Goal: Task Accomplishment & Management: Use online tool/utility

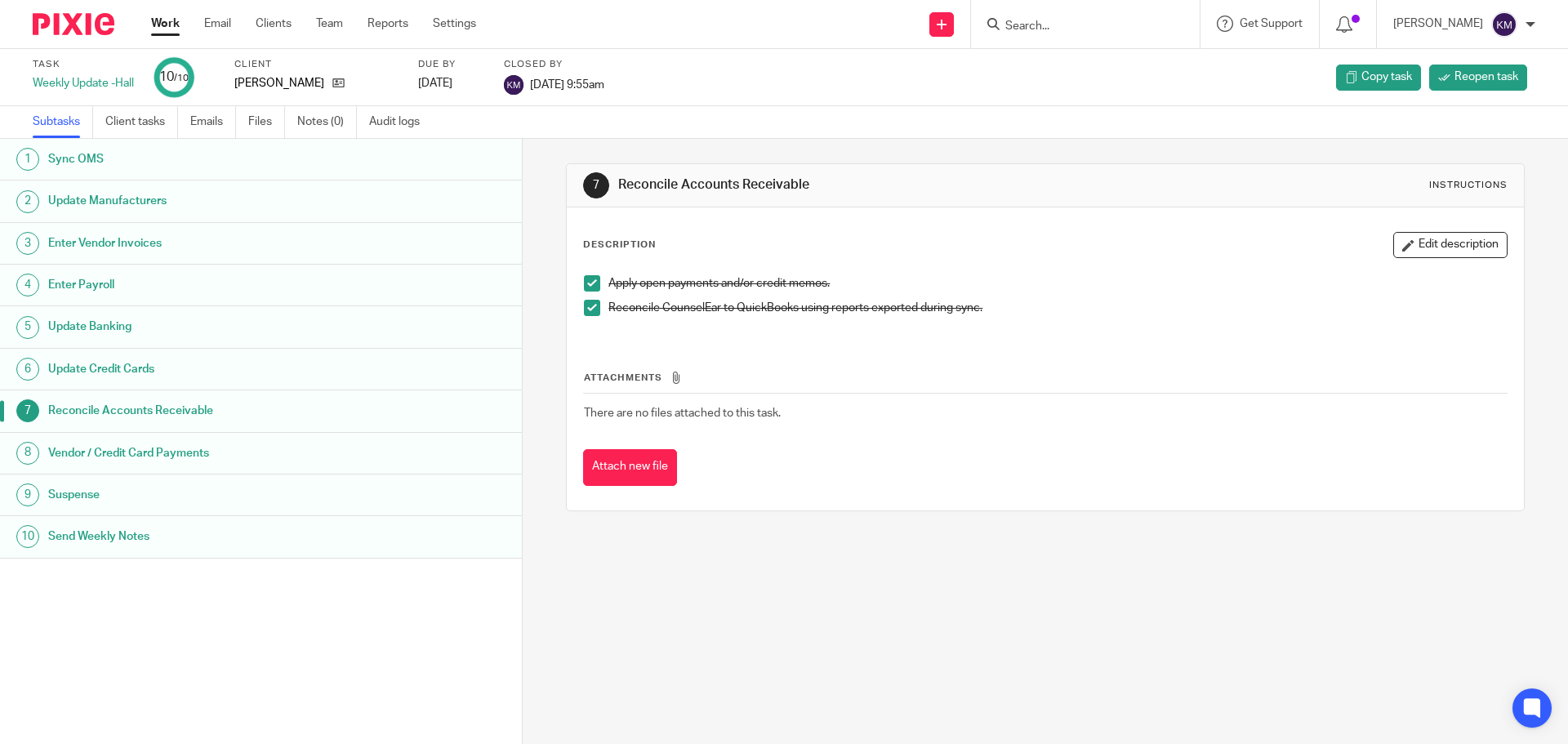
click at [170, 21] on link "Work" at bounding box center [166, 23] width 29 height 16
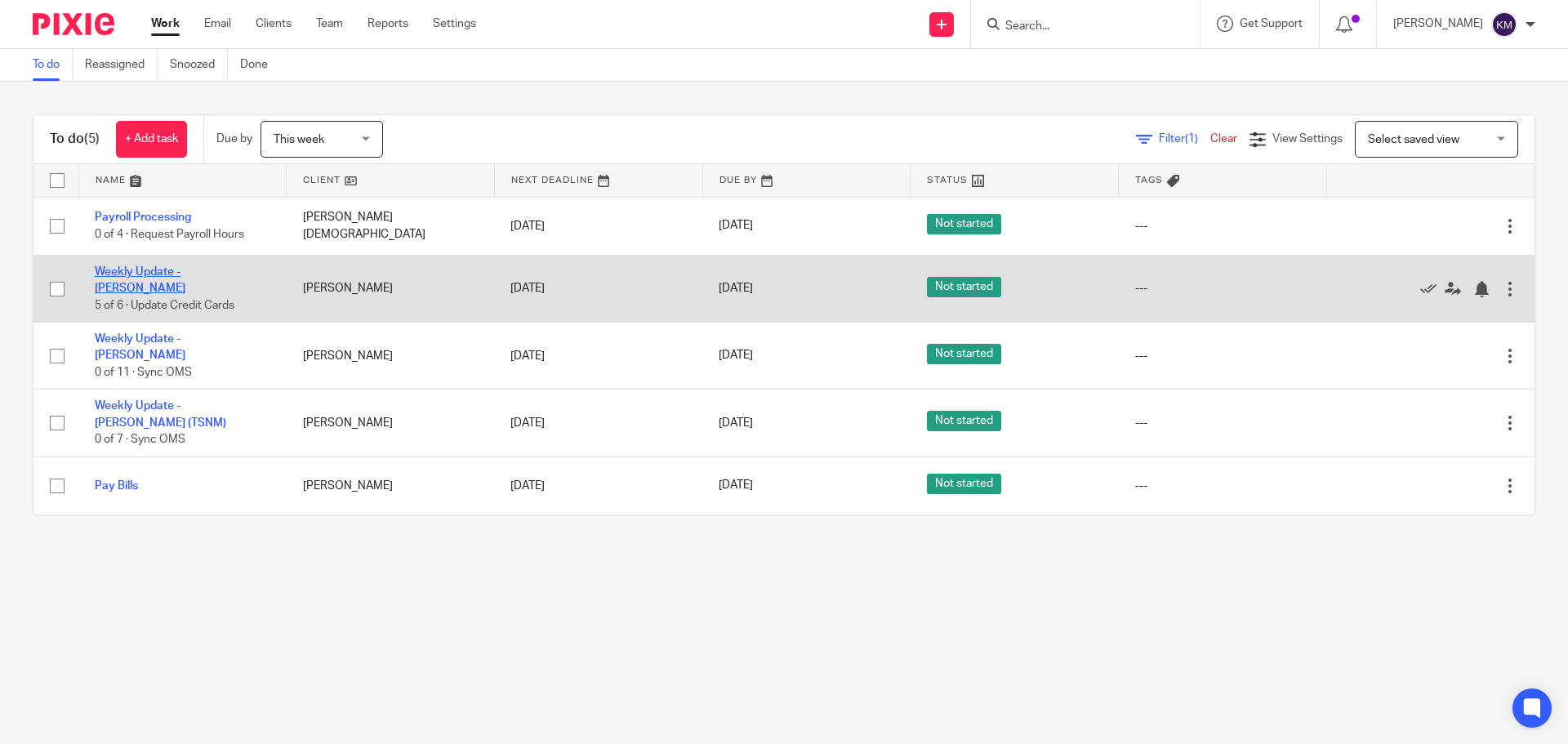
click at [164, 276] on link "Weekly Update - [PERSON_NAME]" at bounding box center [140, 280] width 90 height 28
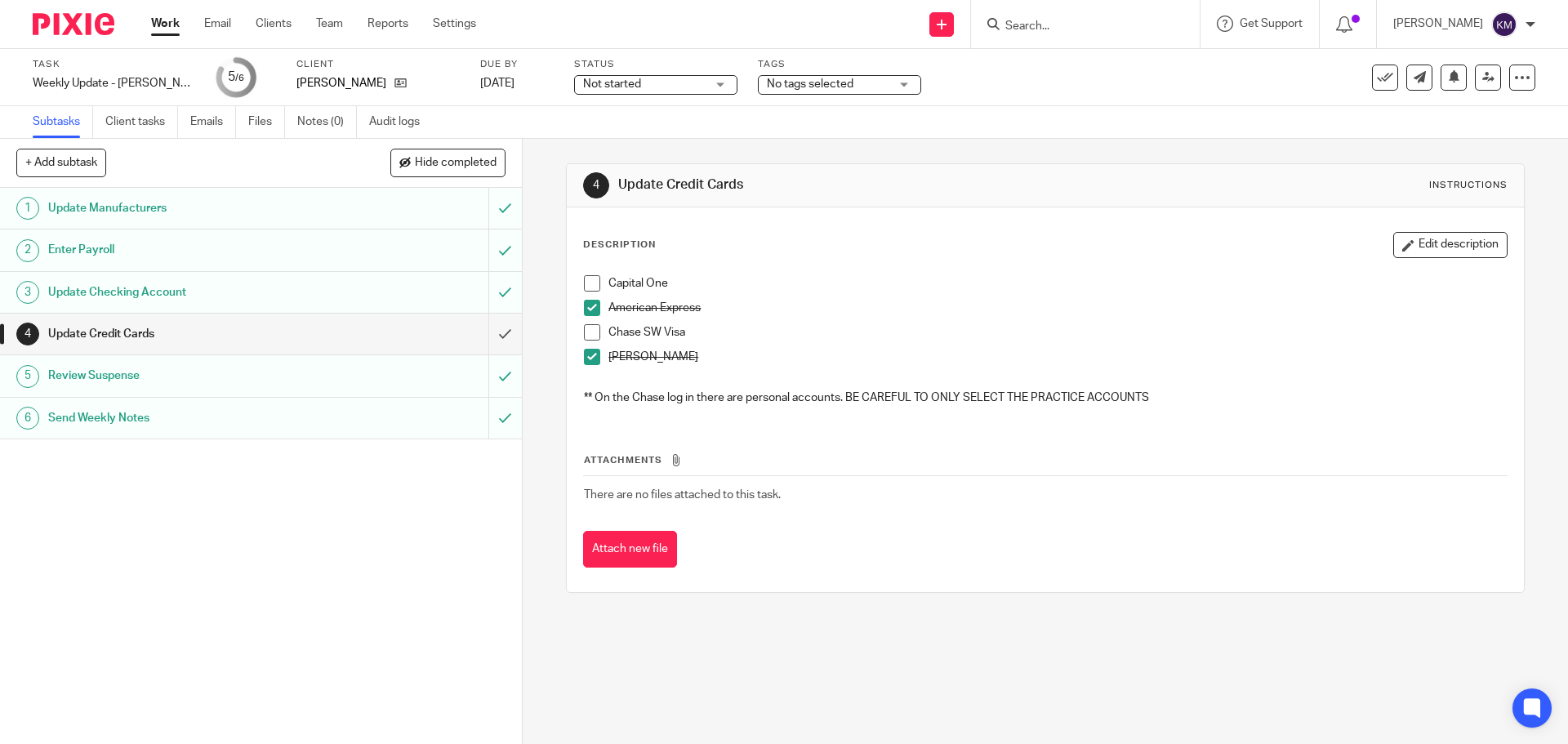
click at [590, 338] on span at bounding box center [592, 332] width 16 height 16
click at [491, 333] on input "submit" at bounding box center [261, 334] width 522 height 40
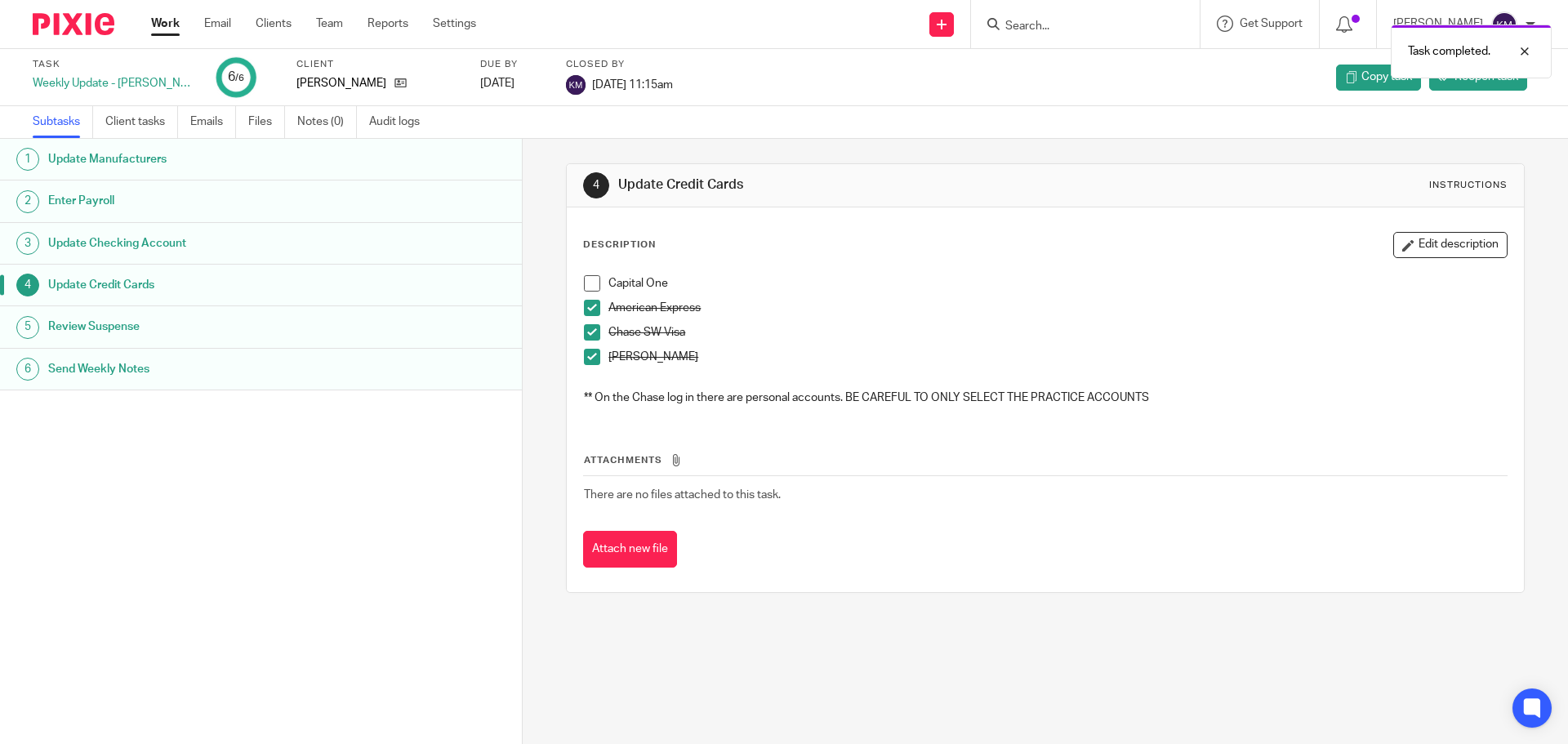
click at [429, 366] on div "Send Weekly Notes" at bounding box center [276, 369] width 457 height 24
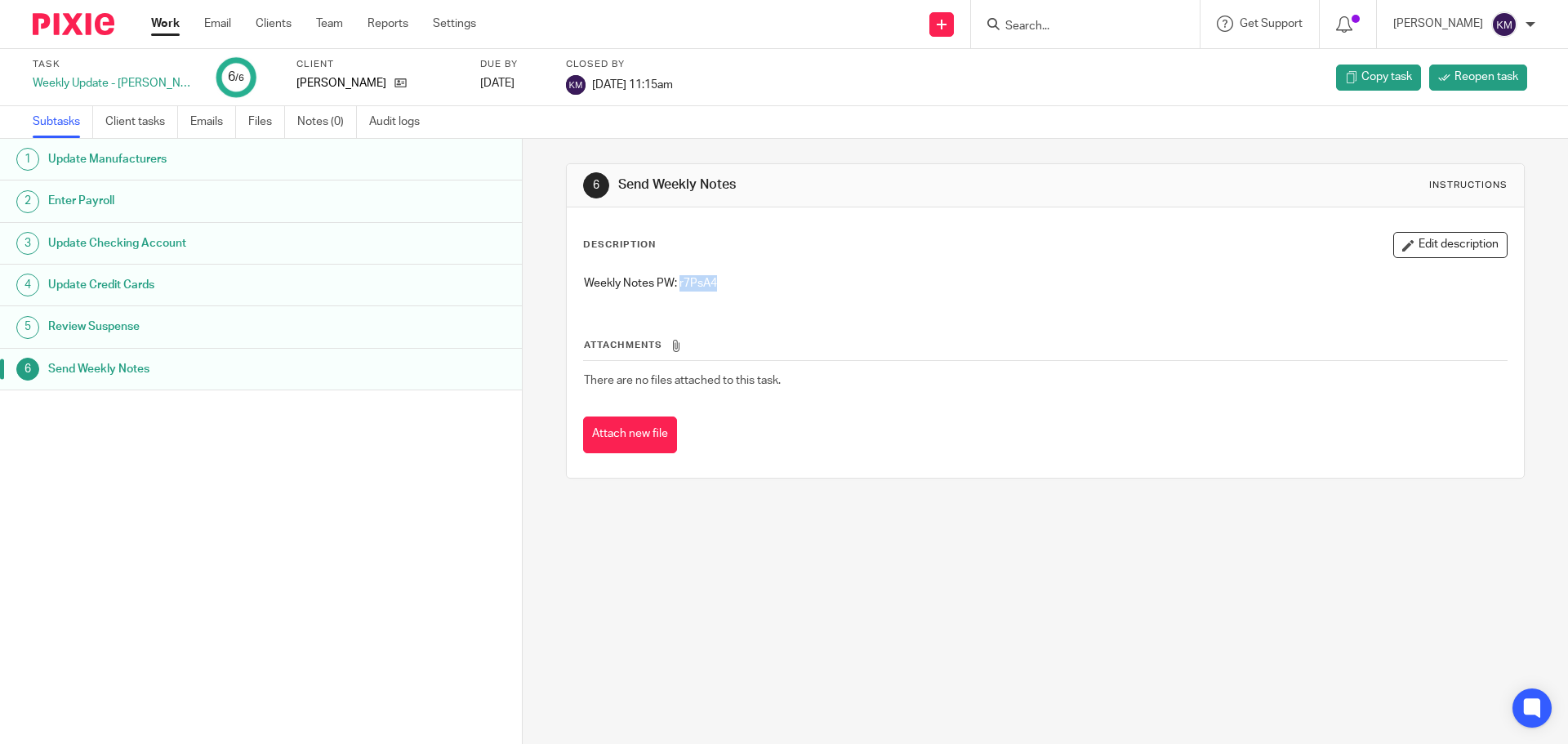
drag, startPoint x: 677, startPoint y: 280, endPoint x: 731, endPoint y: 279, distance: 54.0
click at [731, 279] on p "Weekly Notes PW: r7PsA4" at bounding box center [1045, 283] width 922 height 16
copy p "r7PsA4"
click at [175, 26] on link "Work" at bounding box center [166, 23] width 29 height 16
